Goal: Check status: Check status

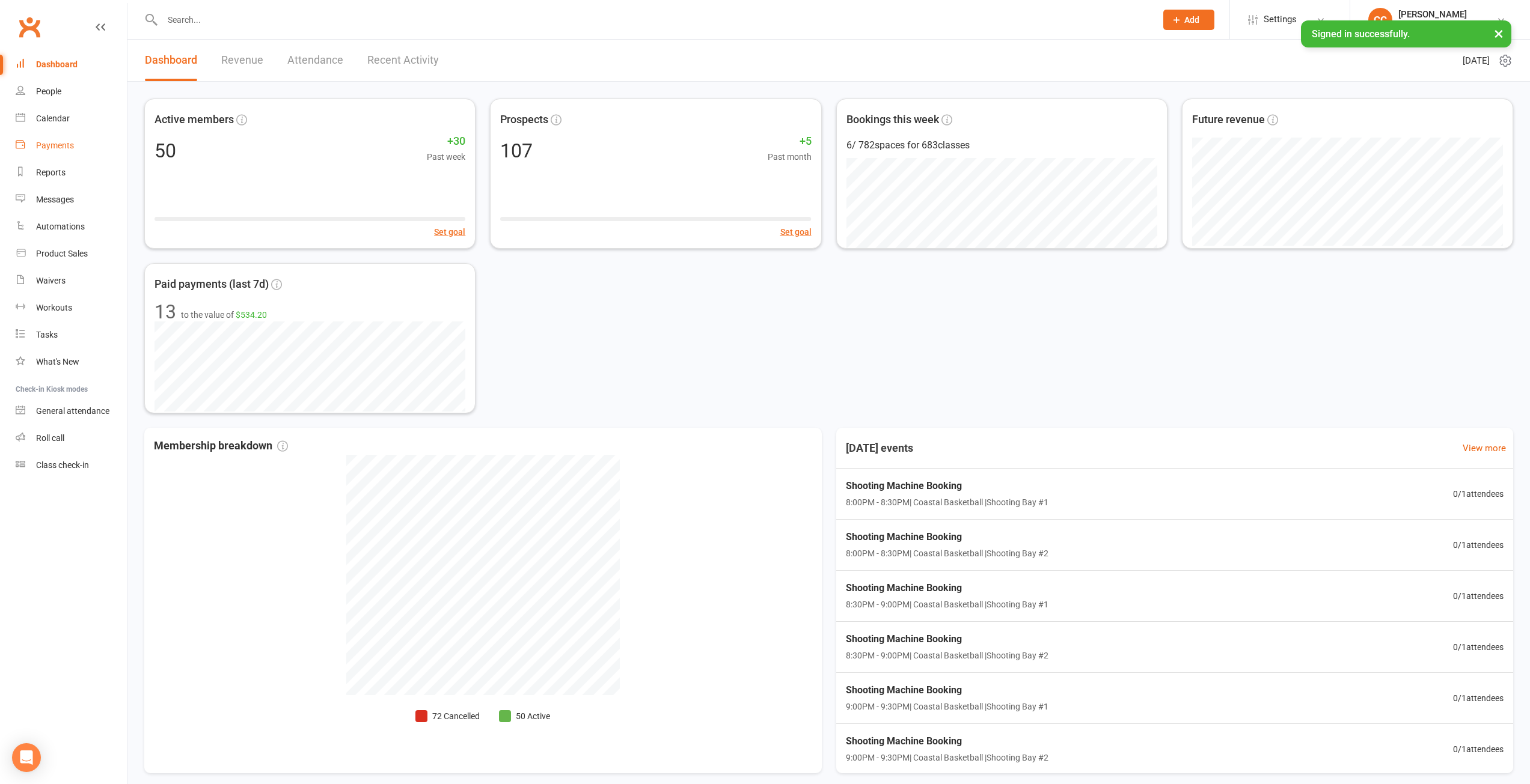
click at [45, 141] on link "Payments" at bounding box center [71, 146] width 111 height 27
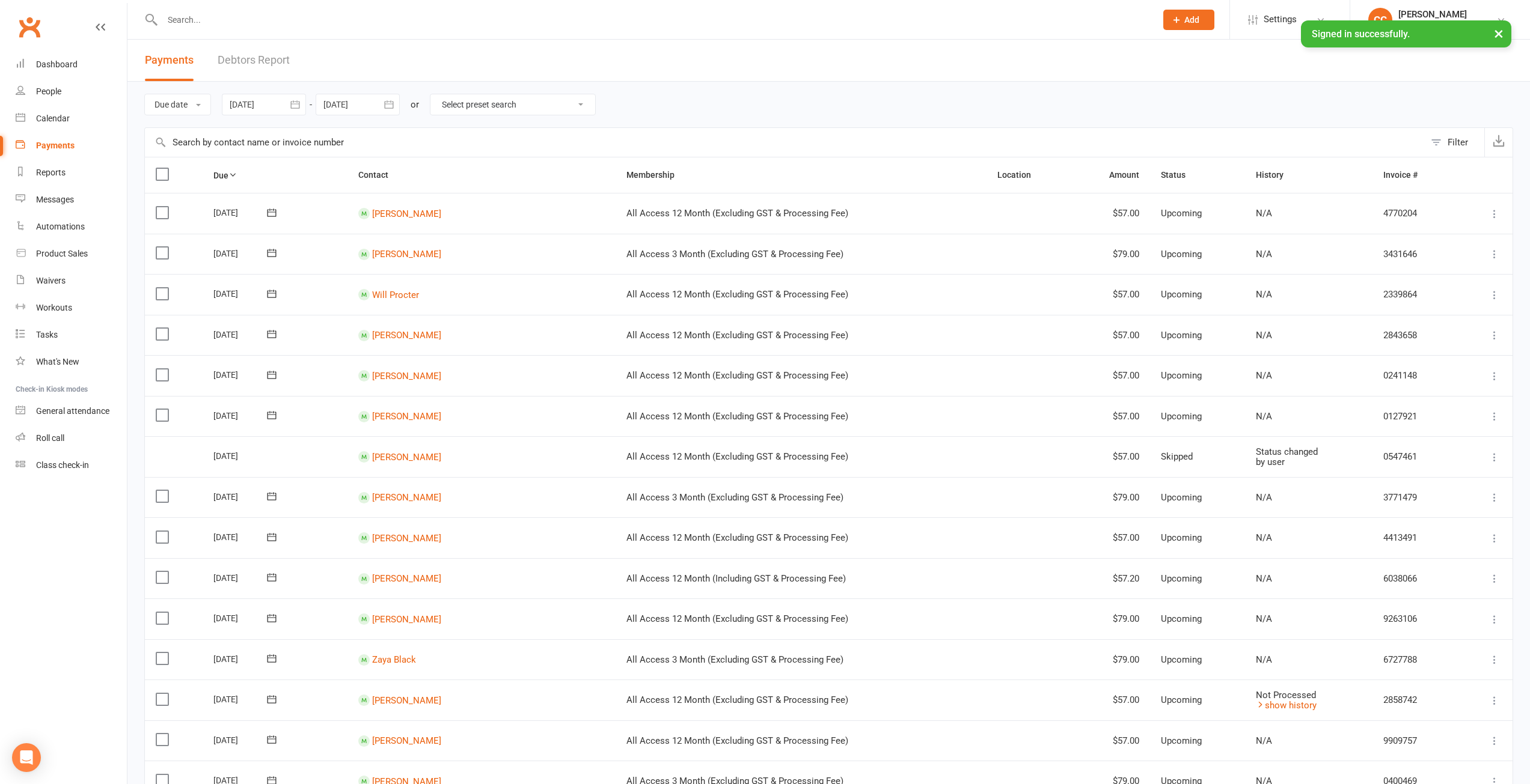
click at [299, 103] on icon "button" at bounding box center [295, 105] width 12 height 12
click at [430, 128] on button "button" at bounding box center [432, 134] width 26 height 21
click at [297, 222] on span "11" at bounding box center [297, 224] width 9 height 9
type input "[DATE]"
click at [392, 100] on icon "button" at bounding box center [389, 105] width 12 height 12
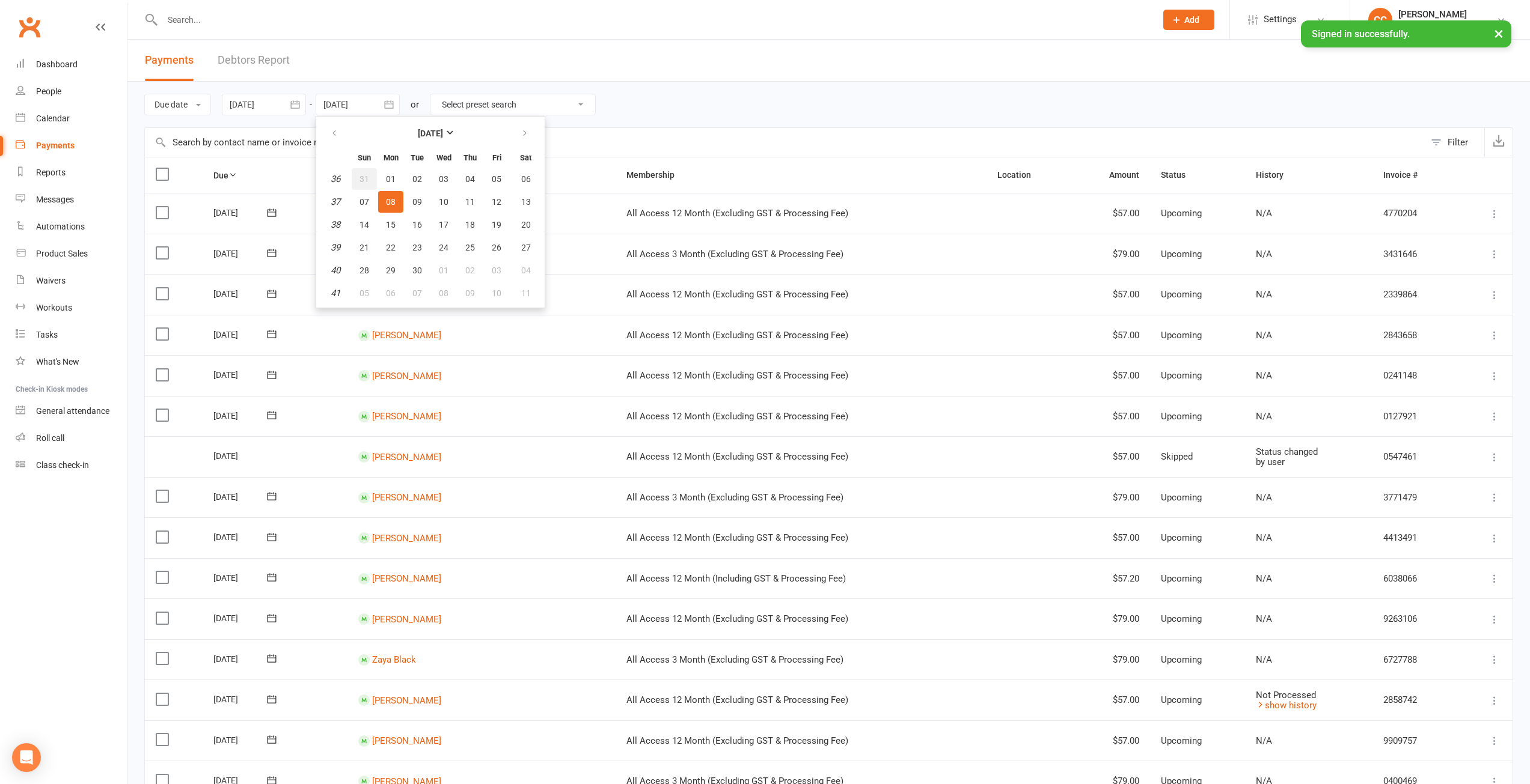
click at [367, 179] on span "31" at bounding box center [364, 179] width 9 height 9
type input "[DATE]"
